Goal: Information Seeking & Learning: Learn about a topic

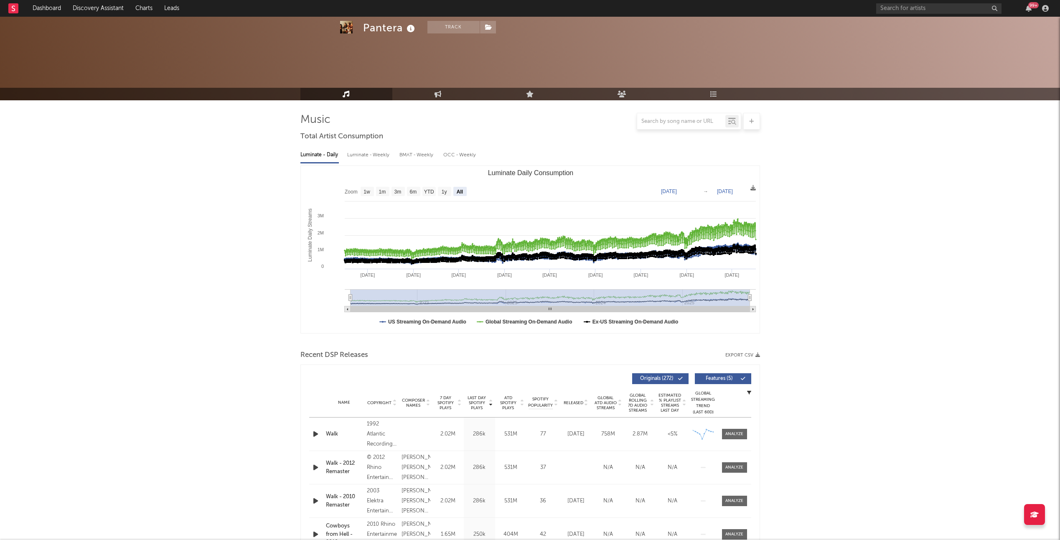
select select "All"
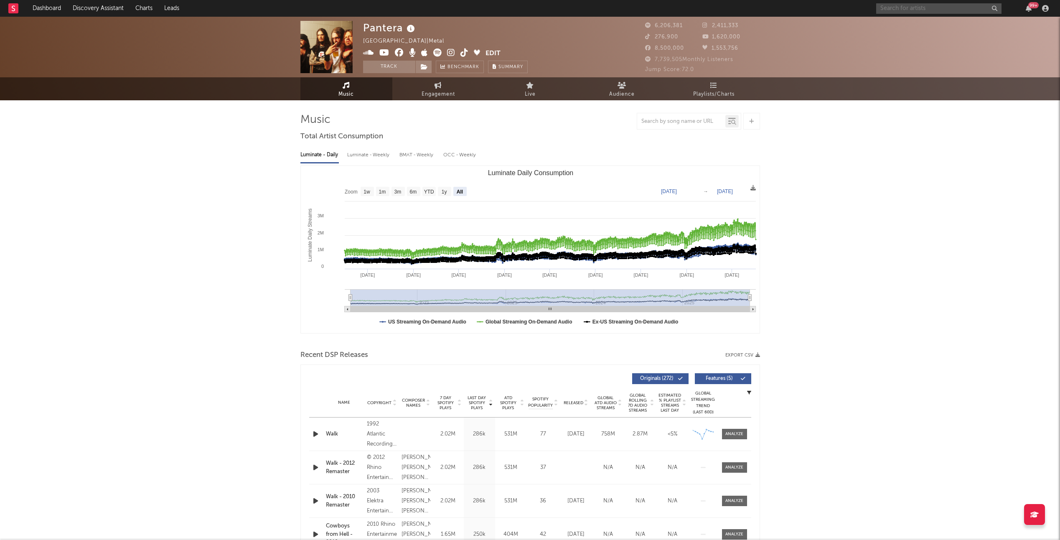
click at [897, 12] on input "text" at bounding box center [938, 8] width 125 height 10
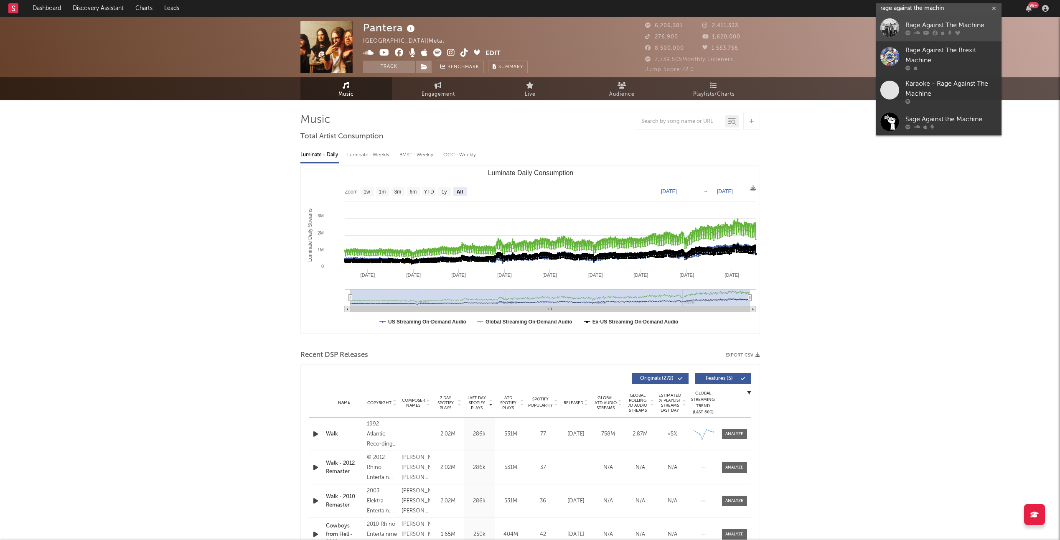
type input "rage against the machin"
click at [888, 23] on div at bounding box center [889, 27] width 19 height 19
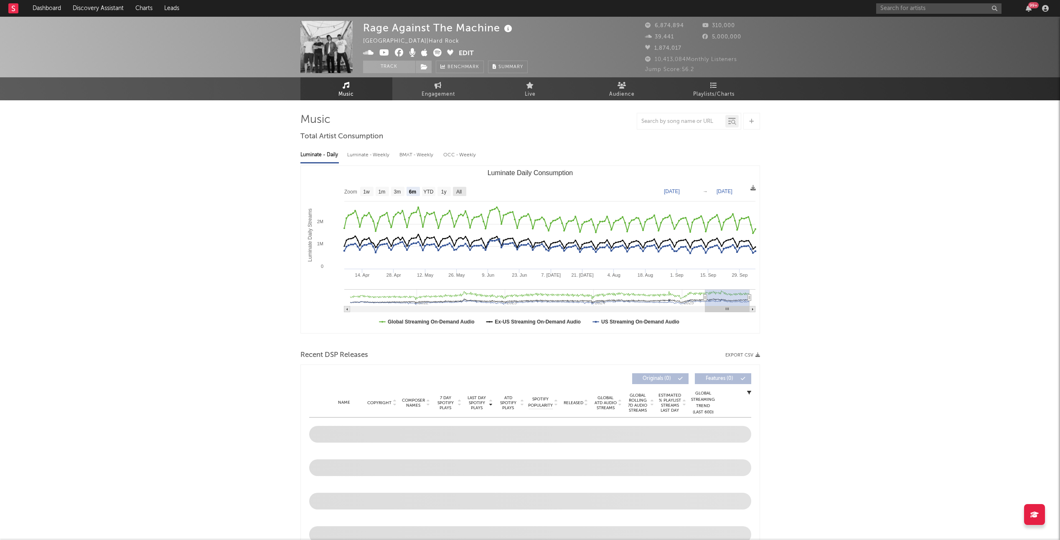
click at [457, 190] on text "All" at bounding box center [458, 192] width 5 height 6
select select "All"
type input "[DATE]"
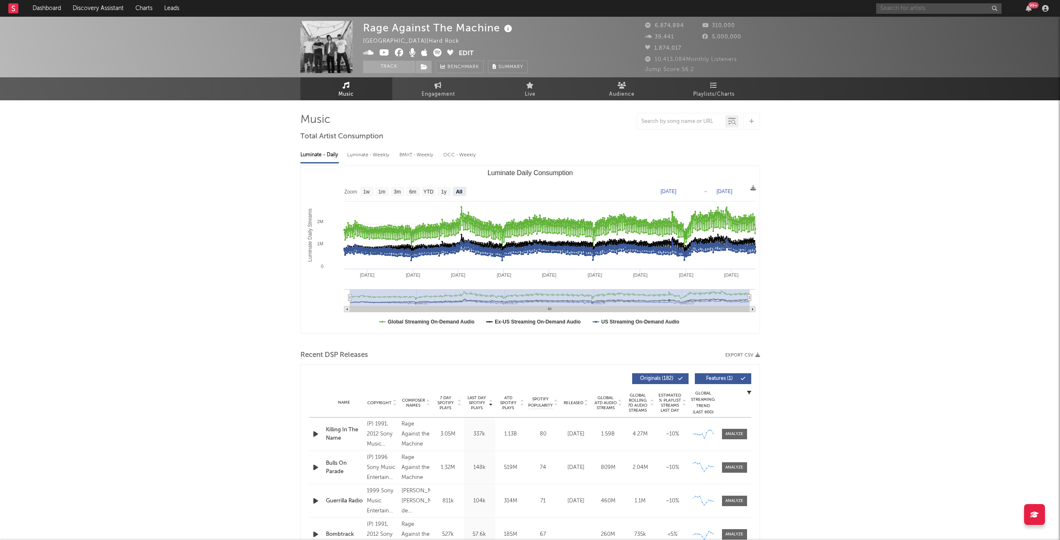
click at [905, 9] on input "text" at bounding box center [938, 8] width 125 height 10
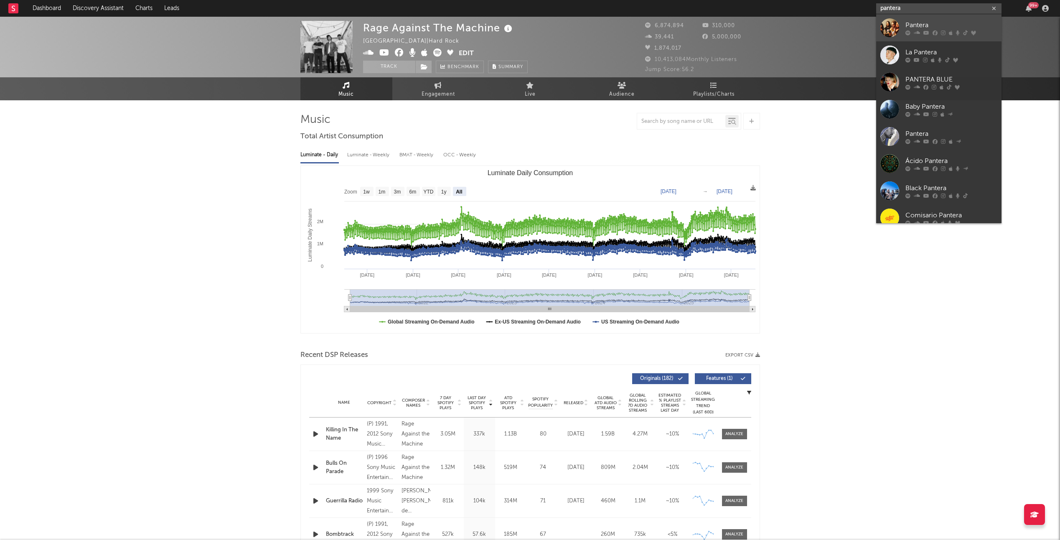
type input "pantera"
click at [887, 23] on div at bounding box center [889, 27] width 19 height 19
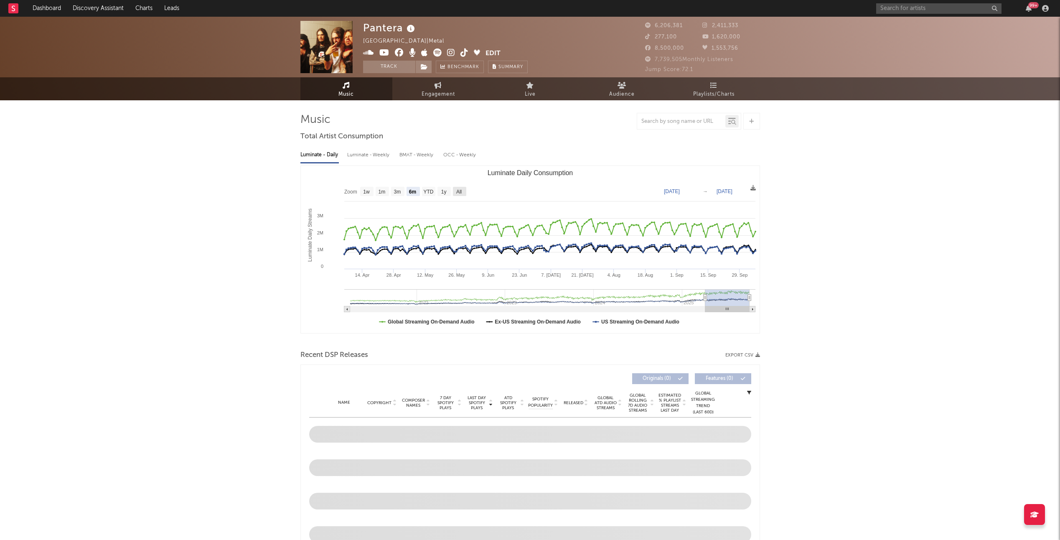
click at [460, 190] on text "All" at bounding box center [458, 192] width 5 height 6
select select "All"
type input "[DATE]"
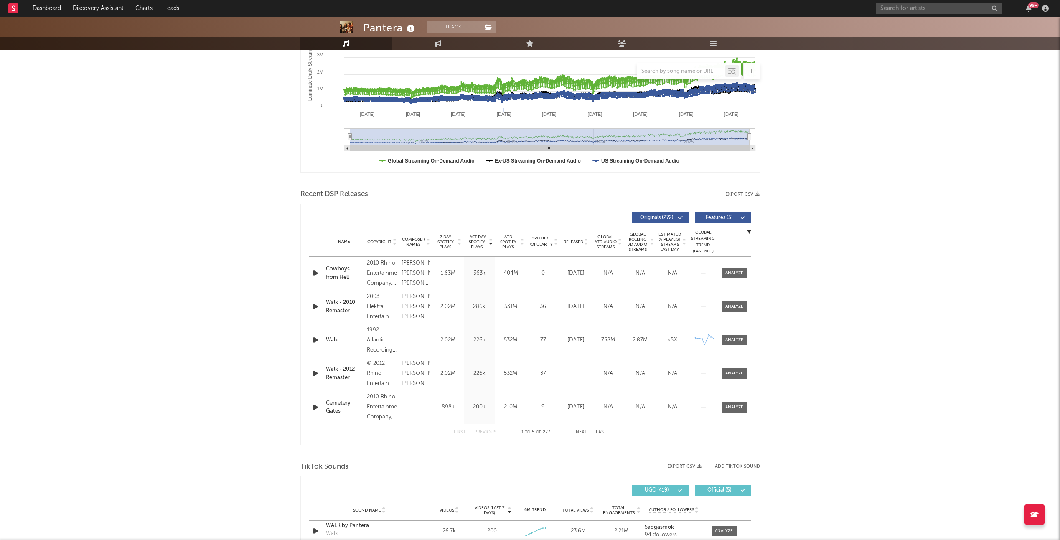
scroll to position [170, 0]
